Goal: Task Accomplishment & Management: Complete application form

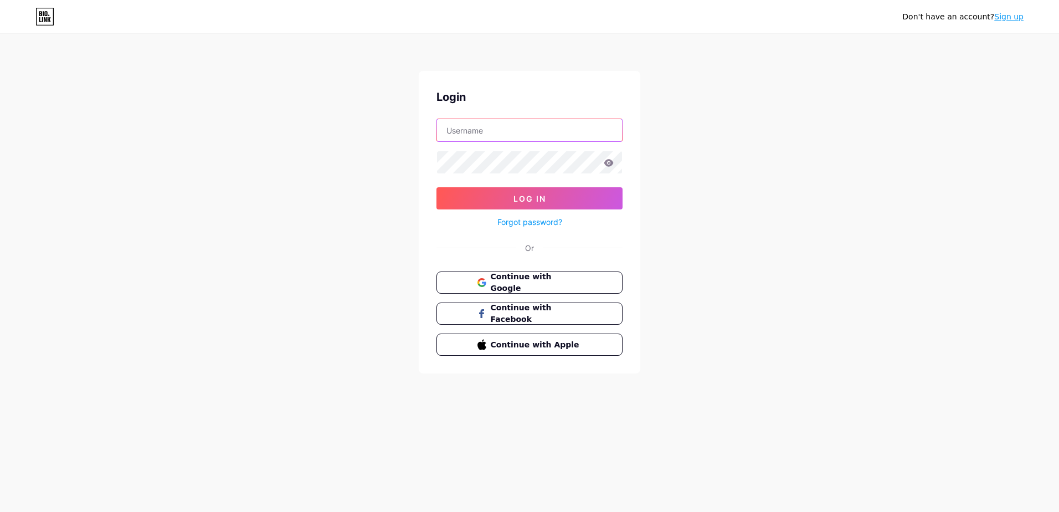
click at [474, 122] on input "text" at bounding box center [529, 130] width 185 height 22
click at [400, 177] on div "Don't have an account? Sign up Login Log In Forgot password? Or Continue with G…" at bounding box center [529, 204] width 1059 height 409
click at [552, 290] on button "Continue with Google" at bounding box center [529, 282] width 189 height 23
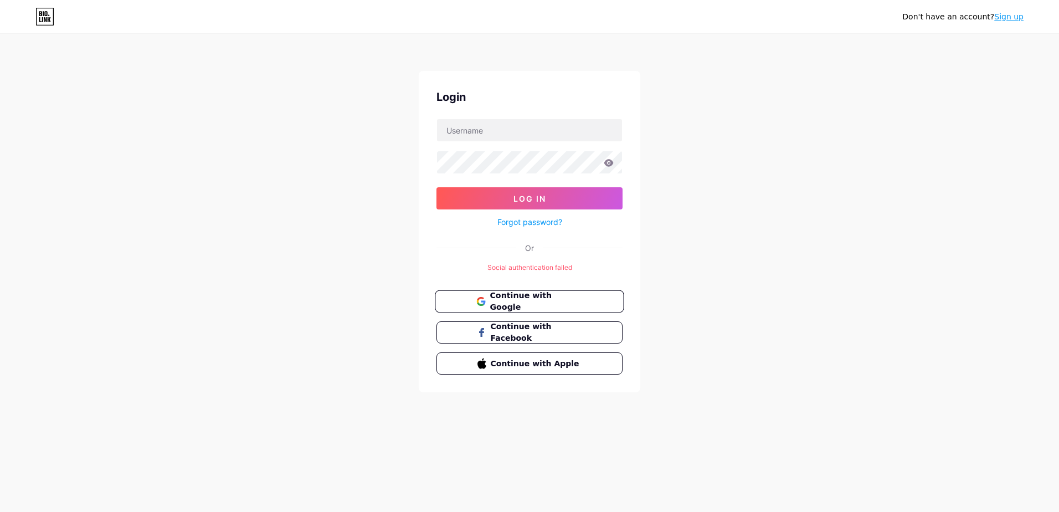
click at [599, 301] on button "Continue with Google" at bounding box center [529, 301] width 189 height 23
click at [520, 306] on span "Continue with Google" at bounding box center [536, 302] width 92 height 24
click at [39, 23] on icon at bounding box center [44, 17] width 19 height 18
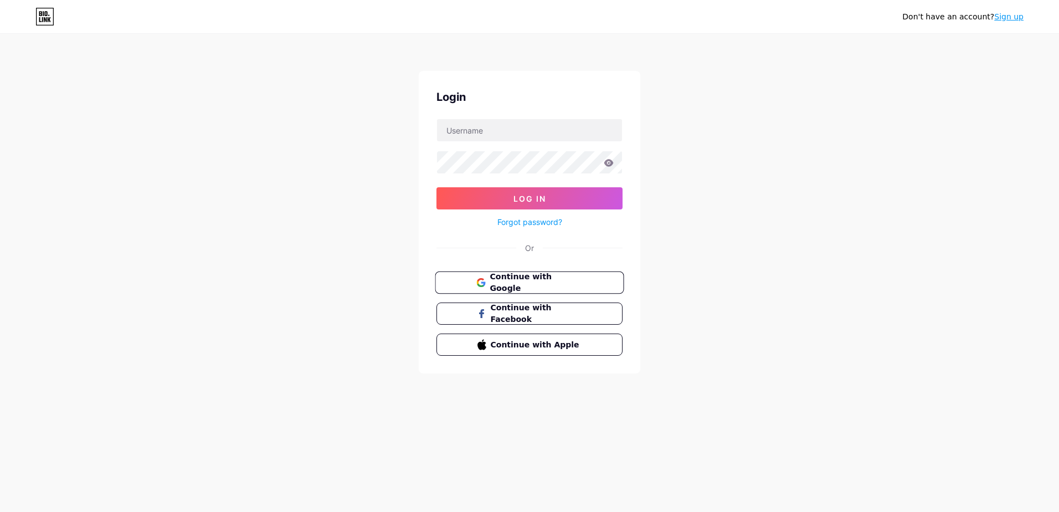
click at [539, 284] on span "Continue with Google" at bounding box center [536, 283] width 92 height 24
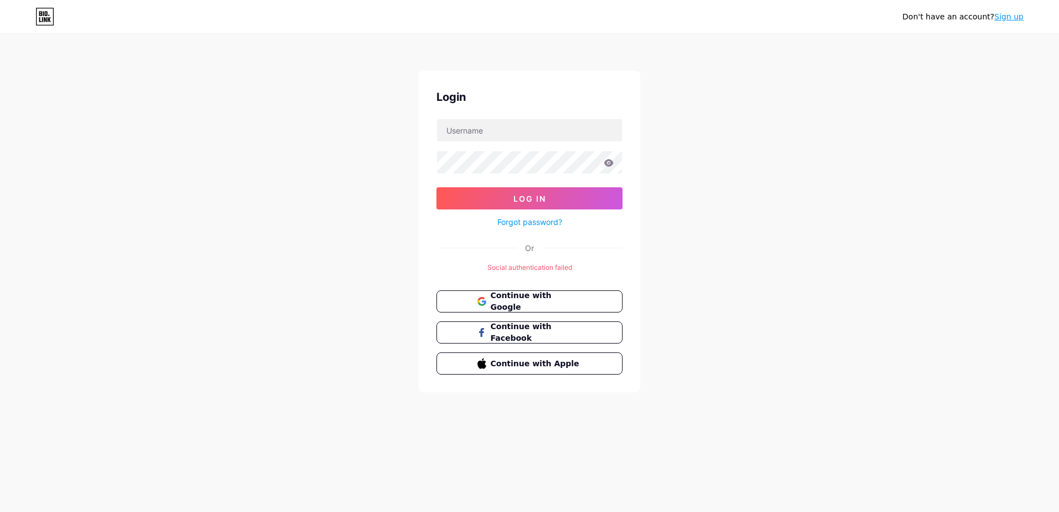
click at [372, 234] on div "Don't have an account? Sign up Login Log In Forgot password? Or Social authenti…" at bounding box center [529, 214] width 1059 height 428
click at [531, 295] on button "Continue with Google" at bounding box center [529, 301] width 189 height 23
click at [50, 9] on icon at bounding box center [44, 17] width 19 height 18
click at [574, 309] on button "Continue with Google" at bounding box center [529, 301] width 189 height 23
click at [586, 294] on button "Continue with Google" at bounding box center [529, 301] width 189 height 23
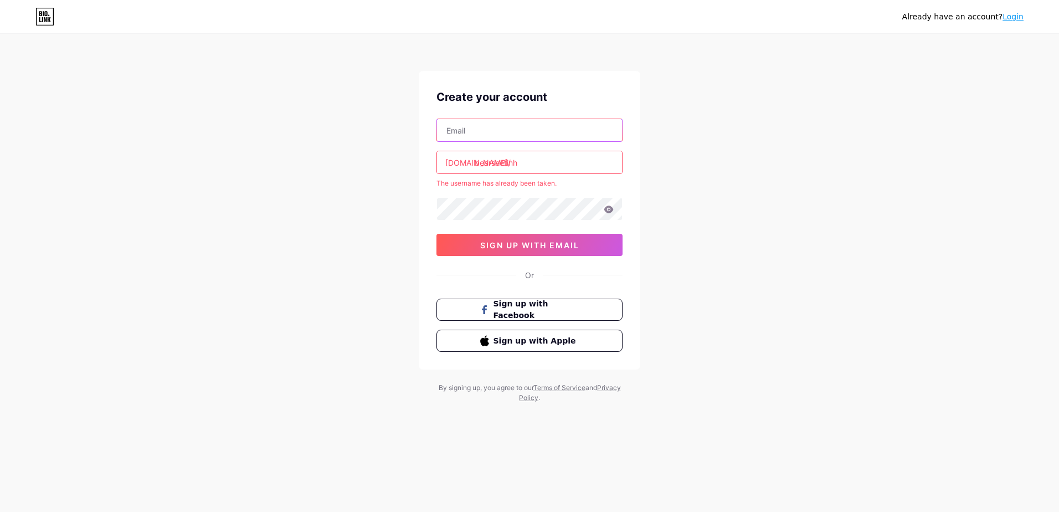
click at [533, 135] on input "text" at bounding box center [529, 130] width 185 height 22
type input "[EMAIL_ADDRESS][DOMAIN_NAME]"
click at [551, 147] on div "[EMAIL_ADDRESS][DOMAIN_NAME] [DOMAIN_NAME]/ bearseetinh The username has alread…" at bounding box center [529, 187] width 186 height 137
click at [551, 165] on input "bearseetinh" at bounding box center [529, 162] width 185 height 22
type input "b"
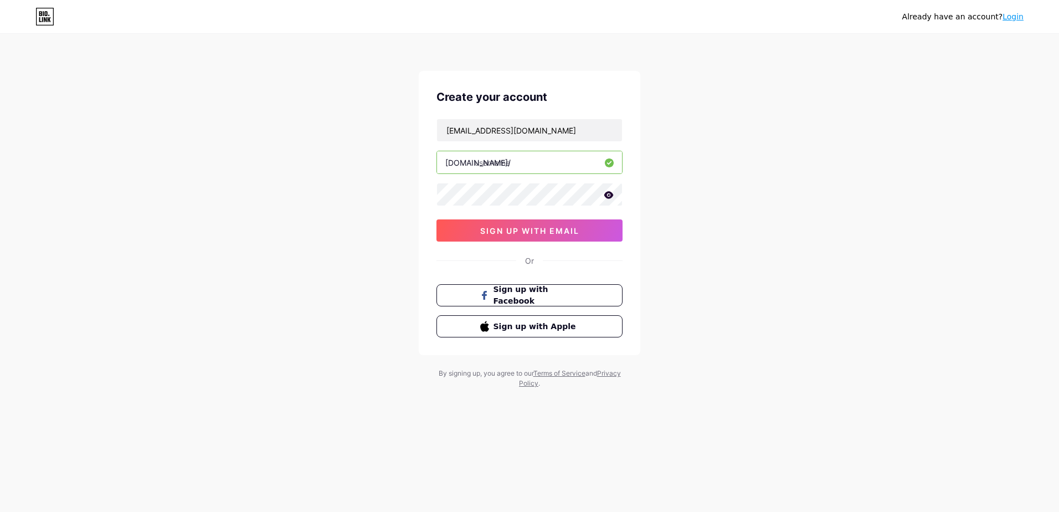
click at [516, 166] on input "text" at bounding box center [529, 162] width 185 height 22
type input "bearseetinh"
click at [438, 244] on div "Create your account [EMAIL_ADDRESS][DOMAIN_NAME] [DOMAIN_NAME]/ bearseetinh sig…" at bounding box center [530, 213] width 222 height 284
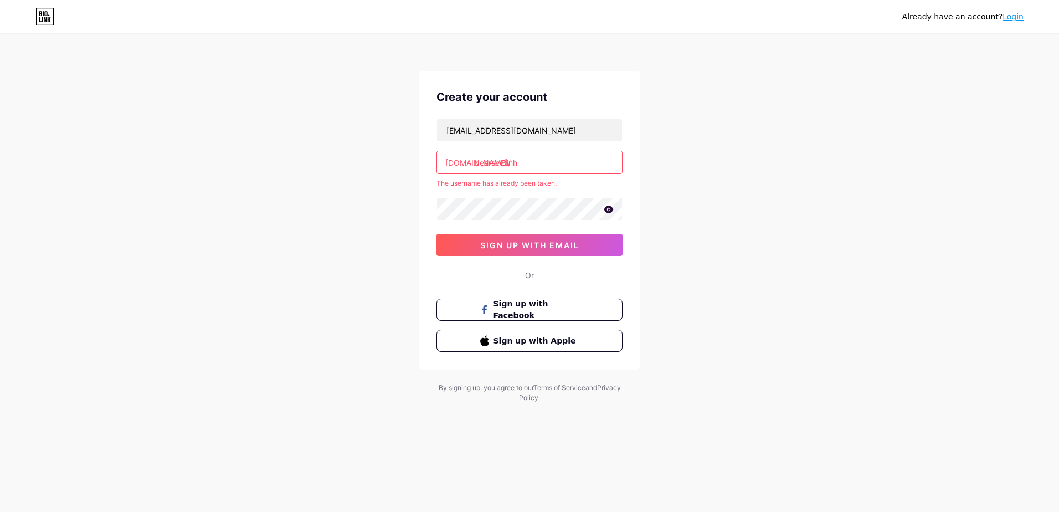
click at [604, 210] on icon at bounding box center [609, 209] width 10 height 8
click at [562, 229] on div "[EMAIL_ADDRESS][DOMAIN_NAME] [DOMAIN_NAME]/ bearseetinh The username has alread…" at bounding box center [529, 187] width 186 height 137
drag, startPoint x: 568, startPoint y: 236, endPoint x: 568, endPoint y: 245, distance: 8.9
click at [568, 236] on button "sign up with email" at bounding box center [529, 245] width 186 height 22
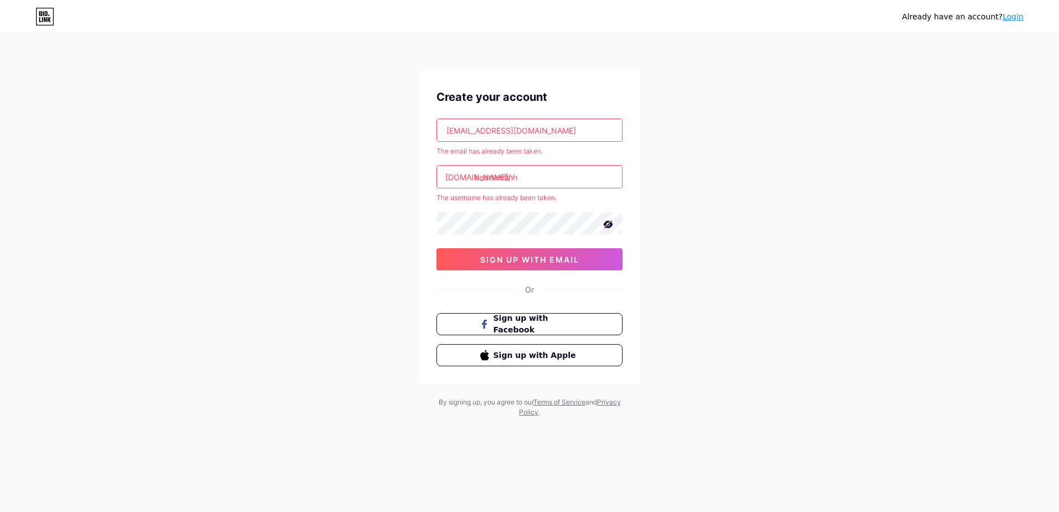
drag, startPoint x: 548, startPoint y: 131, endPoint x: 305, endPoint y: 125, distance: 243.8
click at [307, 126] on div "Already have an account? Login Create your account [EMAIL_ADDRESS][DOMAIN_NAME]…" at bounding box center [529, 226] width 1059 height 452
click at [554, 259] on span "sign up with email" at bounding box center [529, 259] width 99 height 9
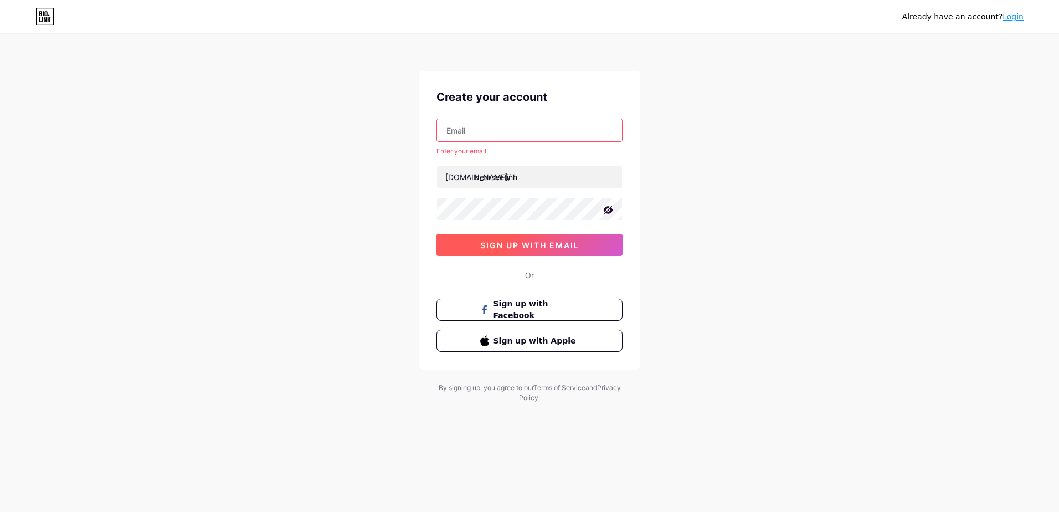
click at [587, 248] on button "sign up with email" at bounding box center [529, 245] width 186 height 22
click at [581, 248] on button "sign up with email" at bounding box center [529, 245] width 186 height 22
click at [492, 120] on input "text" at bounding box center [529, 130] width 185 height 22
click at [667, 210] on div "Already have an account? Login Create your account [EMAIL_ADDRESS][DOMAIN_NAME]…" at bounding box center [529, 219] width 1059 height 438
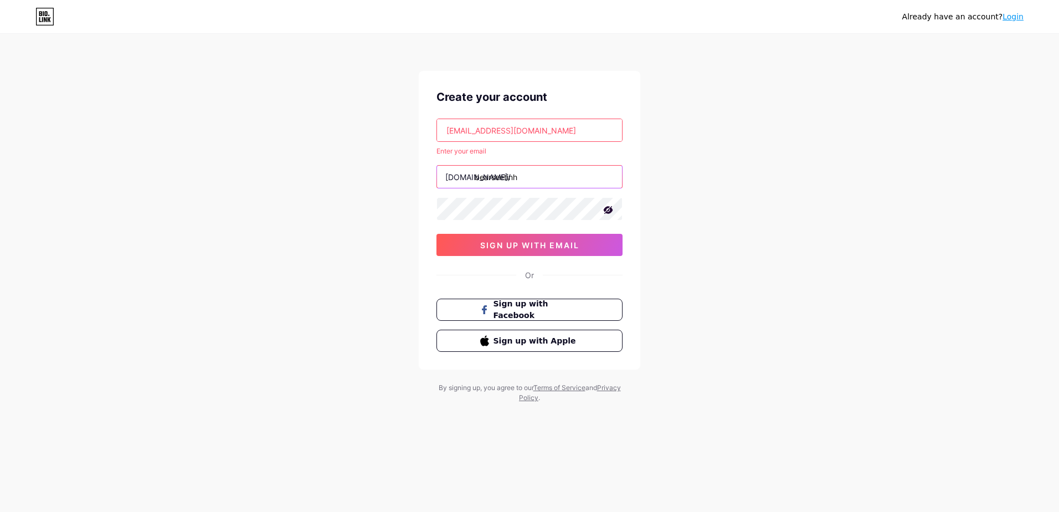
click at [559, 178] on input "bearseetinh" at bounding box center [529, 177] width 185 height 22
click at [684, 181] on div "Already have an account? Login Create your account [EMAIL_ADDRESS][DOMAIN_NAME]…" at bounding box center [529, 219] width 1059 height 438
click at [610, 210] on icon at bounding box center [608, 210] width 9 height 8
click at [612, 212] on icon at bounding box center [609, 209] width 10 height 8
click at [559, 243] on span "sign up with email" at bounding box center [529, 244] width 99 height 9
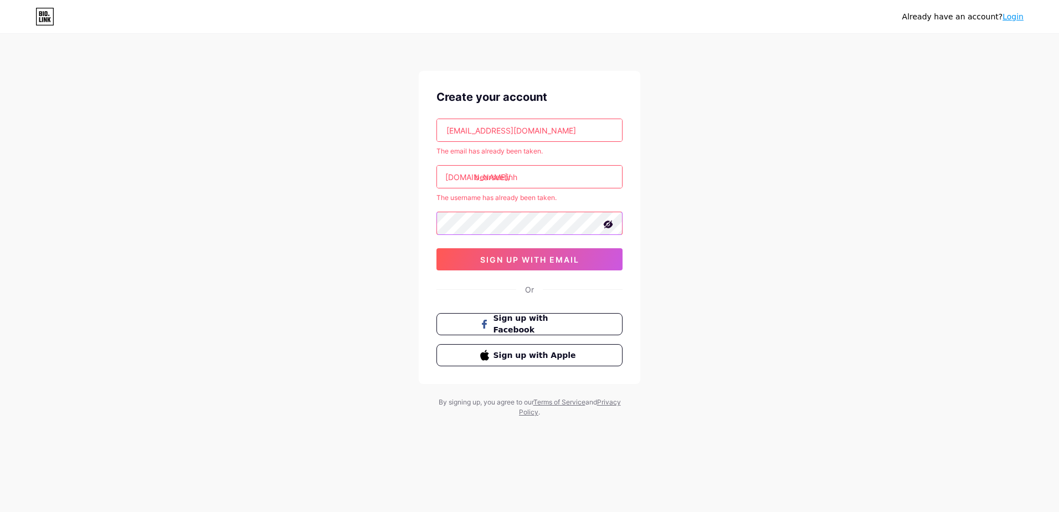
click at [394, 224] on div "Already have an account? Login Create your account [EMAIL_ADDRESS][DOMAIN_NAME]…" at bounding box center [529, 226] width 1059 height 452
click at [483, 266] on button "sign up with email" at bounding box center [529, 259] width 186 height 22
click at [613, 224] on icon at bounding box center [608, 224] width 11 height 11
click at [515, 171] on input "bearseetinh" at bounding box center [529, 177] width 185 height 22
drag, startPoint x: 537, startPoint y: 179, endPoint x: 544, endPoint y: 167, distance: 13.9
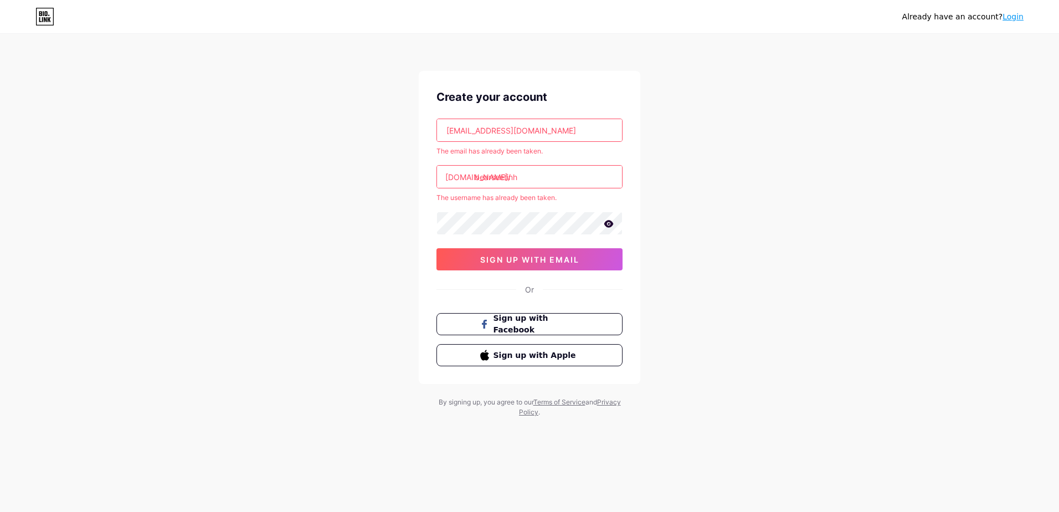
click at [538, 179] on input "bearseetinh" at bounding box center [529, 177] width 185 height 22
click at [551, 131] on input "[EMAIL_ADDRESS][DOMAIN_NAME]" at bounding box center [529, 130] width 185 height 22
type input "b"
click at [623, 177] on div "Create your account The email has already been taken. [DOMAIN_NAME]/ bearseetin…" at bounding box center [530, 227] width 222 height 313
drag, startPoint x: 645, startPoint y: 208, endPoint x: 641, endPoint y: 215, distance: 8.5
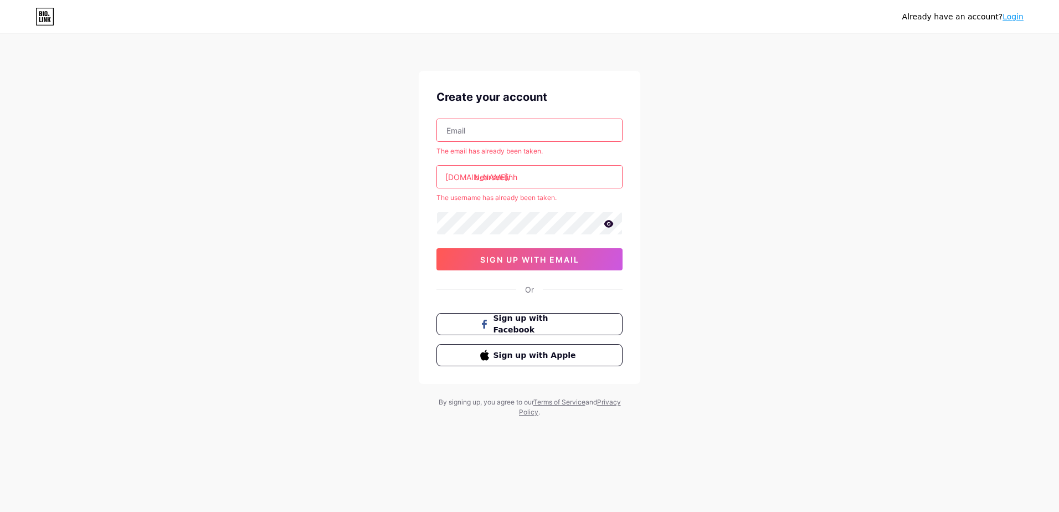
click at [645, 209] on div "Already have an account? Login Create your account The email has already been t…" at bounding box center [529, 226] width 1059 height 452
click at [549, 264] on button "sign up with email" at bounding box center [529, 259] width 186 height 22
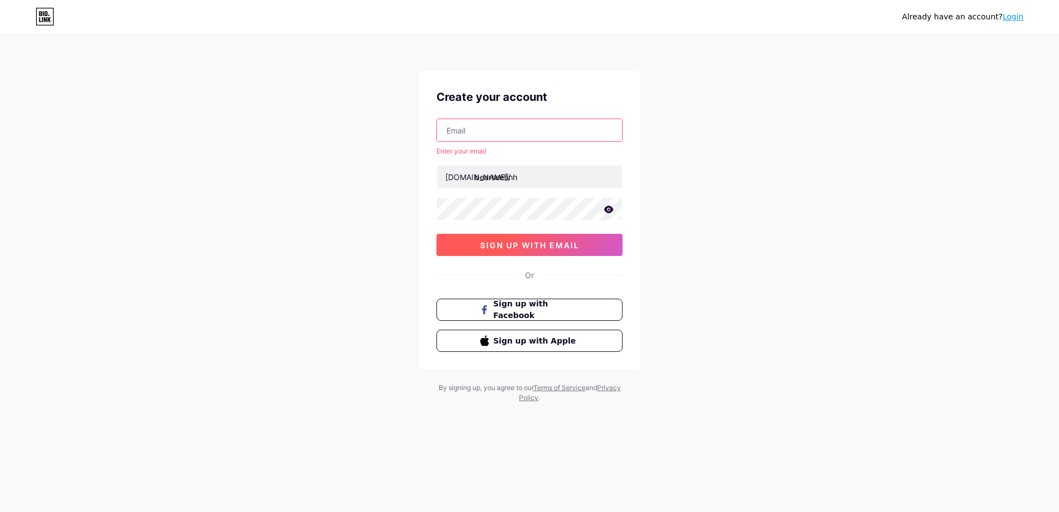
click at [560, 245] on span "sign up with email" at bounding box center [529, 244] width 99 height 9
click at [600, 243] on button "sign up with email" at bounding box center [529, 245] width 186 height 22
click at [606, 209] on icon at bounding box center [608, 208] width 9 height 7
click at [546, 241] on span "sign up with email" at bounding box center [529, 244] width 99 height 9
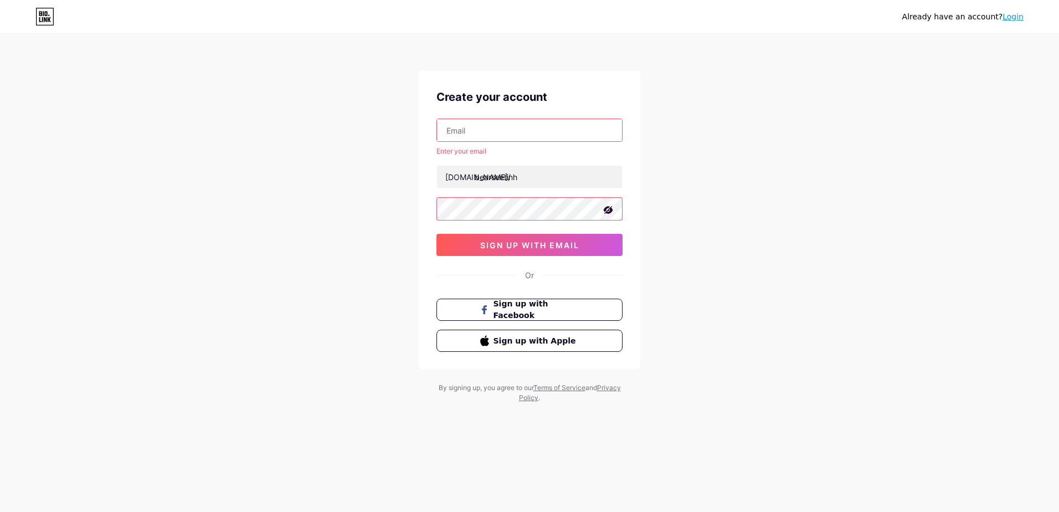
click at [364, 221] on div "Already have an account? Login Create your account Enter your email [DOMAIN_NAM…" at bounding box center [529, 219] width 1059 height 438
